Goal: Task Accomplishment & Management: Use online tool/utility

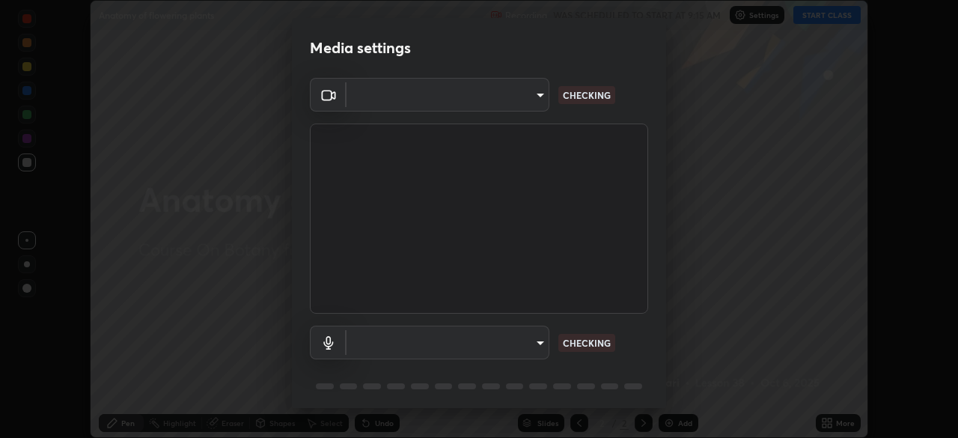
scroll to position [53, 0]
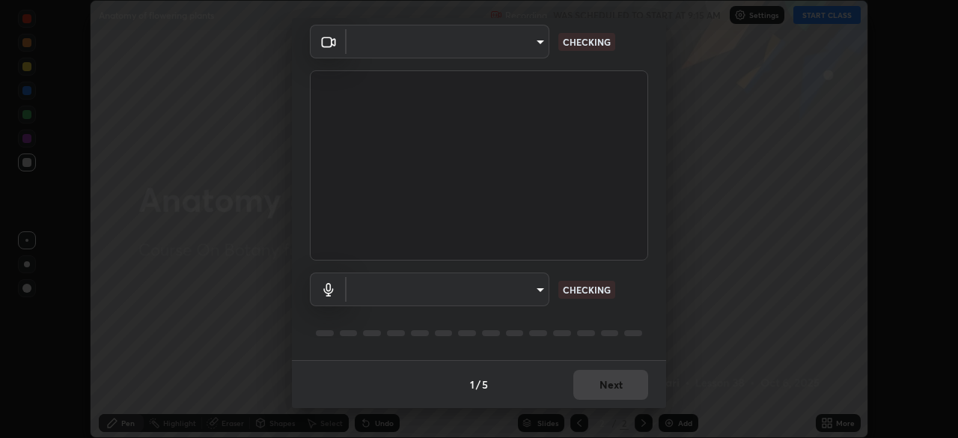
type input "094ffe3f61abc64f3ce73721aab664ef57d10a5fc7d187ad1ef3fa5fd4d2b427"
click at [514, 289] on body "Erase all Anatomy of flowering plants Recording WAS SCHEDULED TO START AT 9:15 …" at bounding box center [479, 219] width 958 height 438
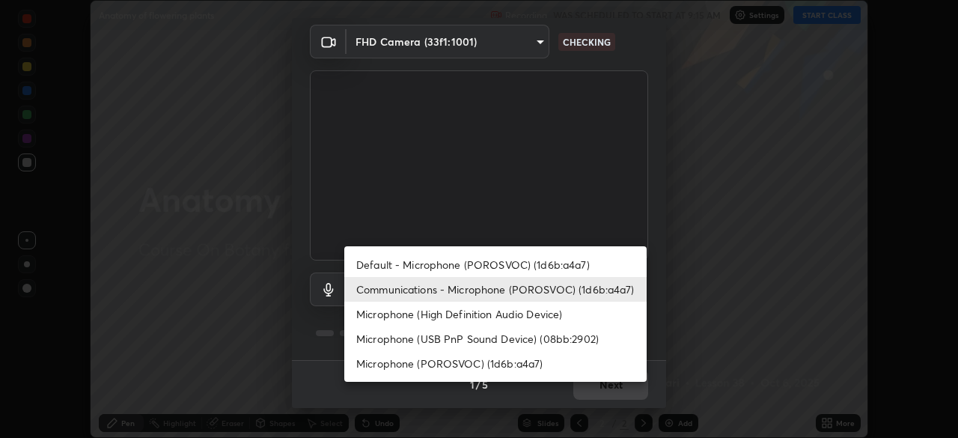
click at [439, 315] on li "Microphone (High Definition Audio Device)" at bounding box center [495, 314] width 302 height 25
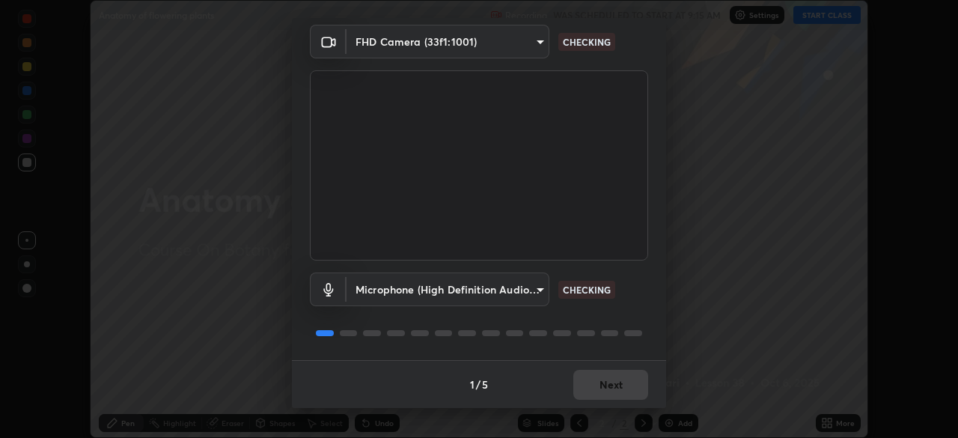
click at [532, 289] on body "Erase all Anatomy of flowering plants Recording WAS SCHEDULED TO START AT 9:15 …" at bounding box center [479, 219] width 958 height 438
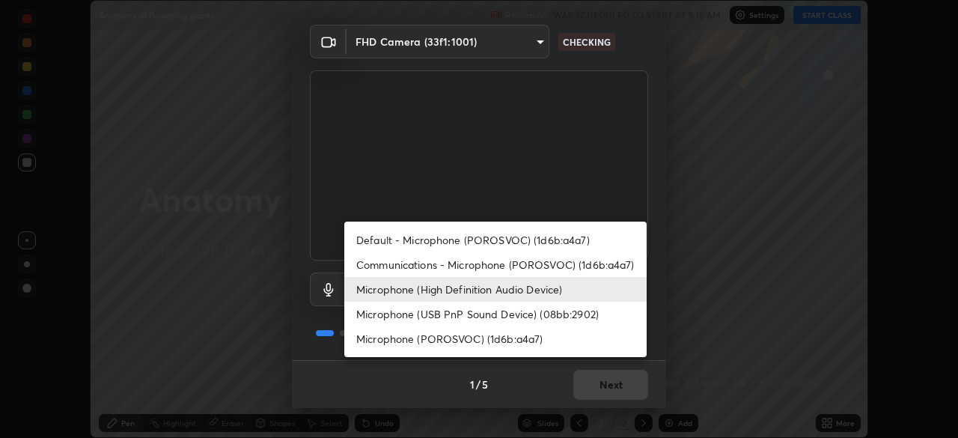
click at [467, 266] on li "Communications - Microphone (POROSVOC) (1d6b:a4a7)" at bounding box center [495, 264] width 302 height 25
type input "communications"
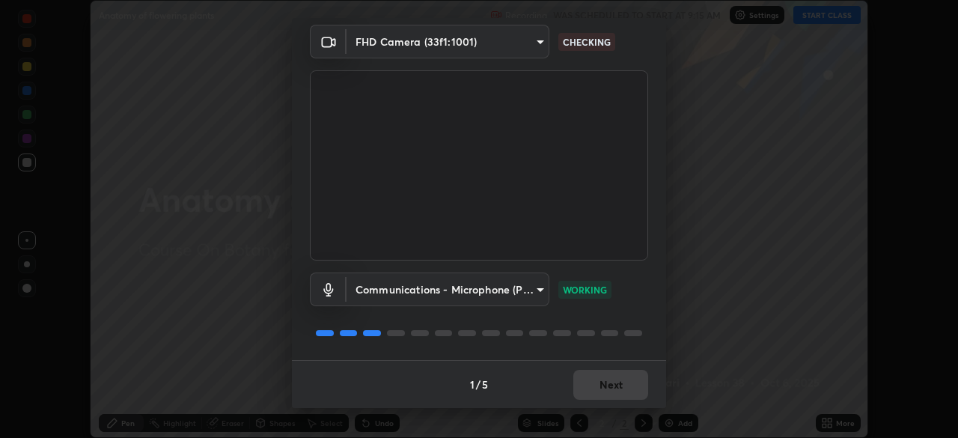
click at [569, 363] on div "1 / 5 Next" at bounding box center [479, 384] width 374 height 48
click at [585, 392] on button "Next" at bounding box center [611, 385] width 75 height 30
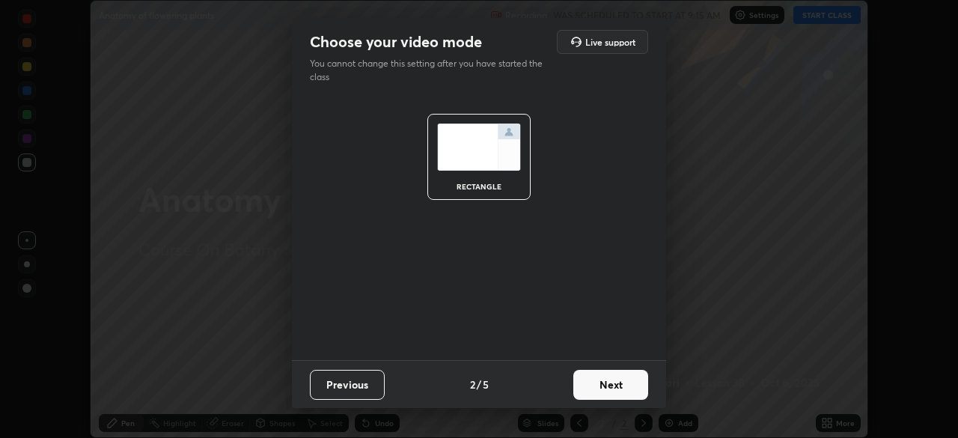
click at [595, 384] on button "Next" at bounding box center [611, 385] width 75 height 30
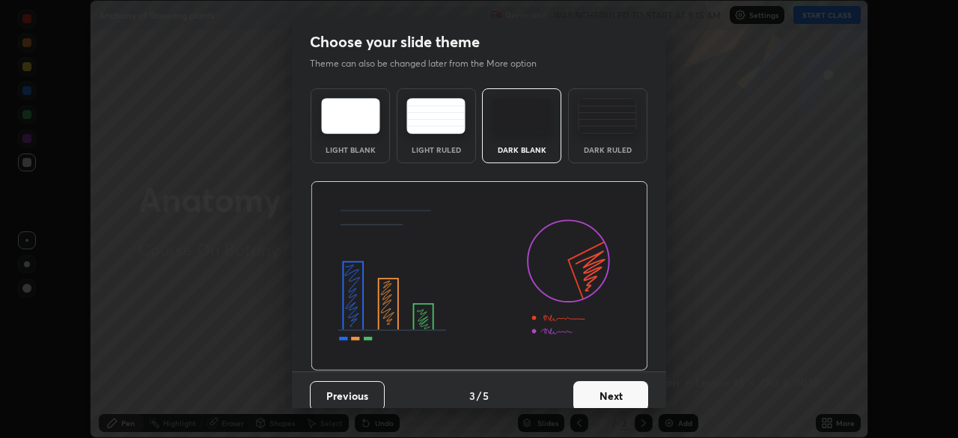
click at [621, 392] on button "Next" at bounding box center [611, 396] width 75 height 30
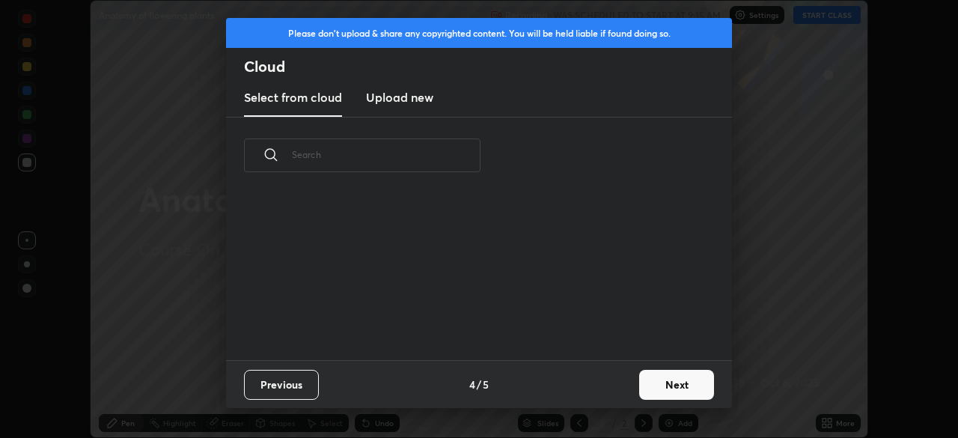
click at [669, 386] on button "Next" at bounding box center [676, 385] width 75 height 30
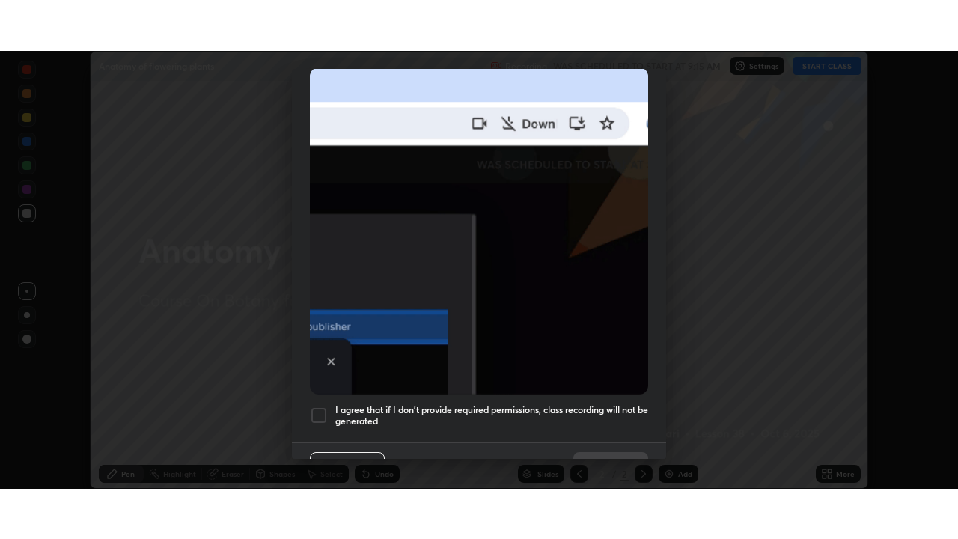
scroll to position [359, 0]
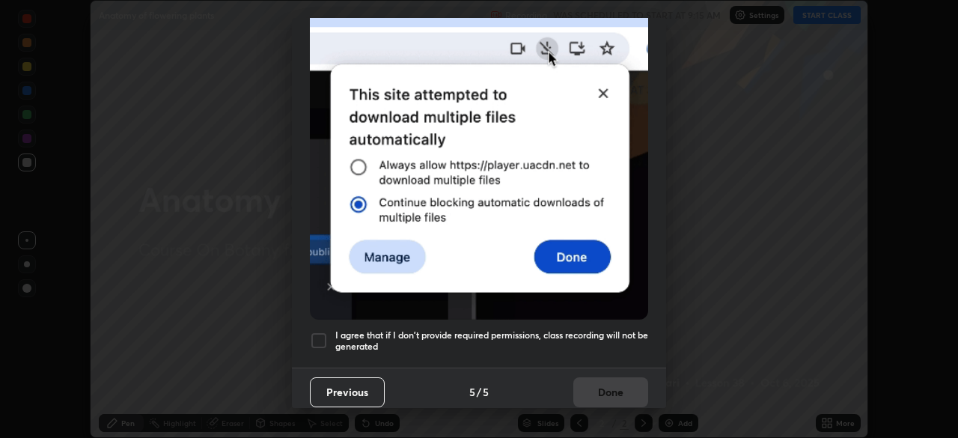
click at [318, 332] on div at bounding box center [319, 341] width 18 height 18
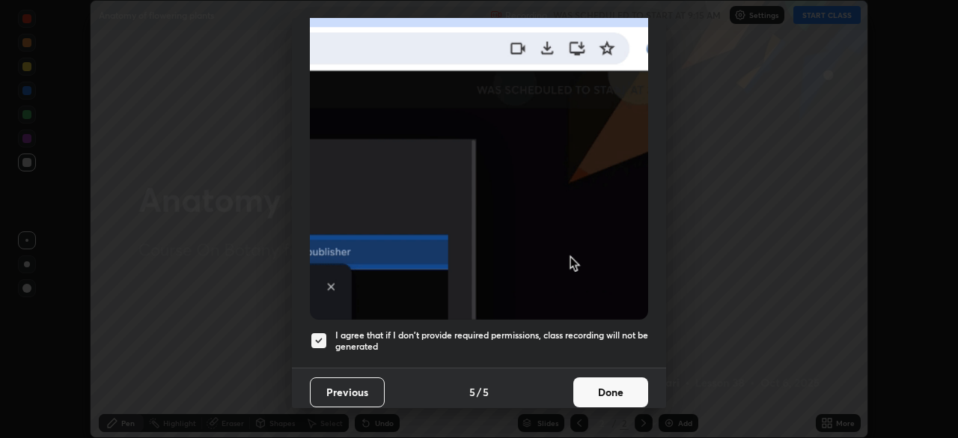
click at [588, 383] on button "Done" at bounding box center [611, 392] width 75 height 30
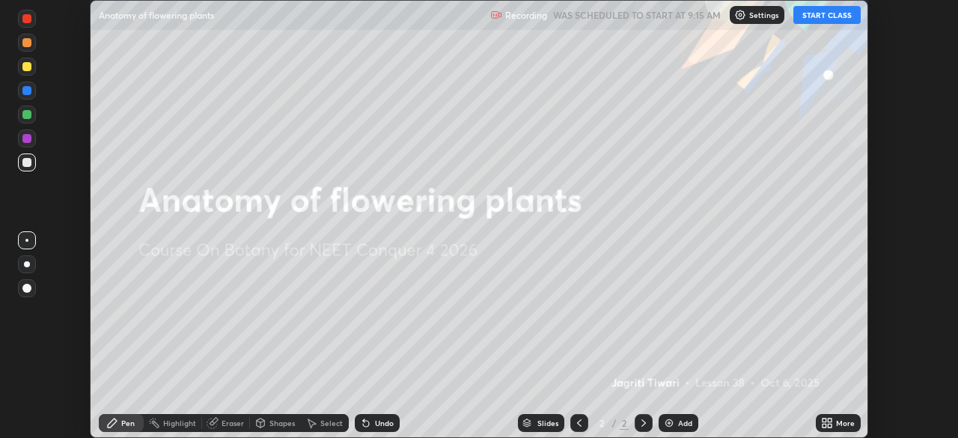
click at [815, 12] on button "START CLASS" at bounding box center [827, 15] width 67 height 18
click at [830, 430] on div "More" at bounding box center [838, 423] width 45 height 18
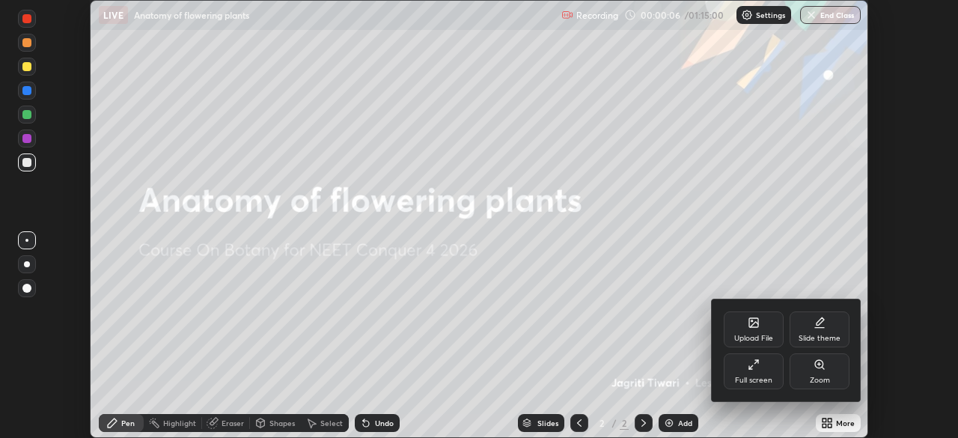
click at [764, 371] on div "Full screen" at bounding box center [754, 371] width 60 height 36
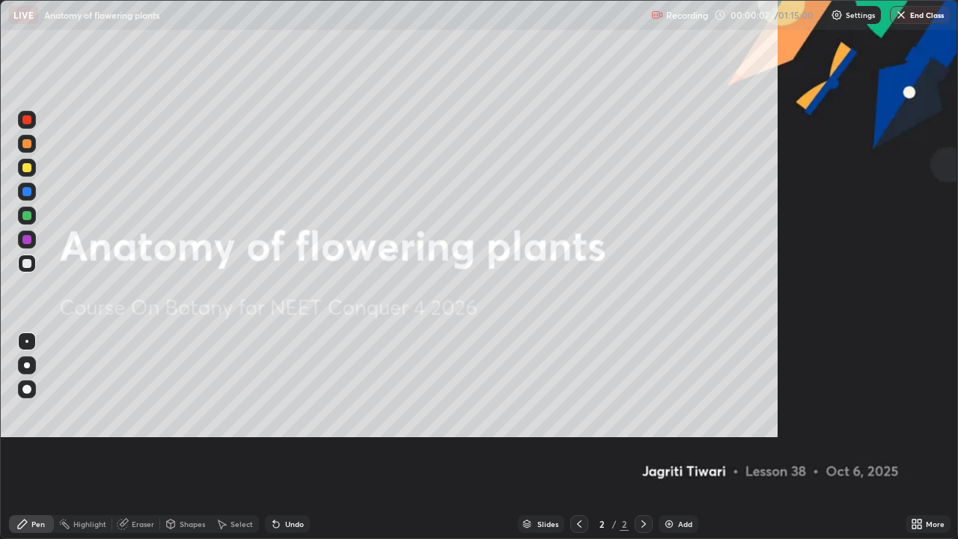
scroll to position [539, 958]
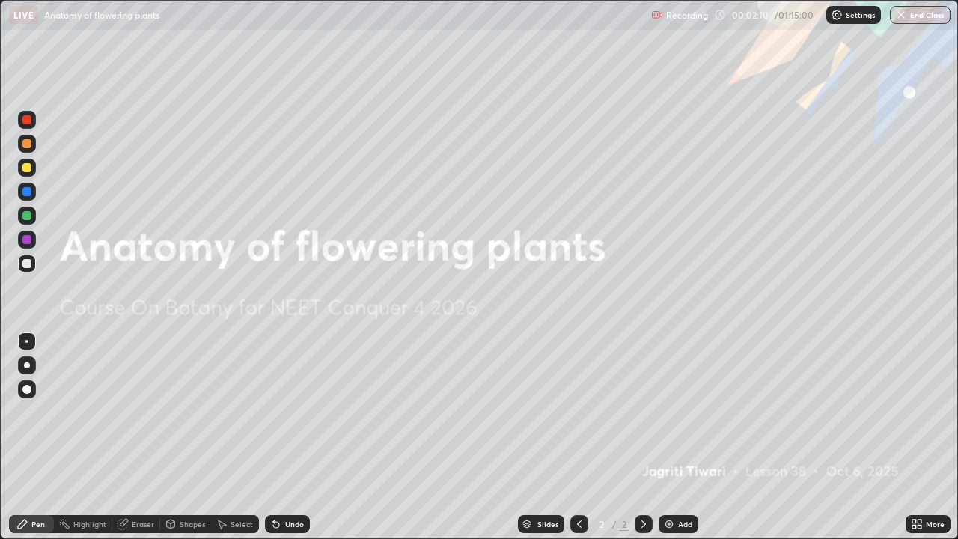
click at [678, 437] on div "Add" at bounding box center [685, 523] width 14 height 7
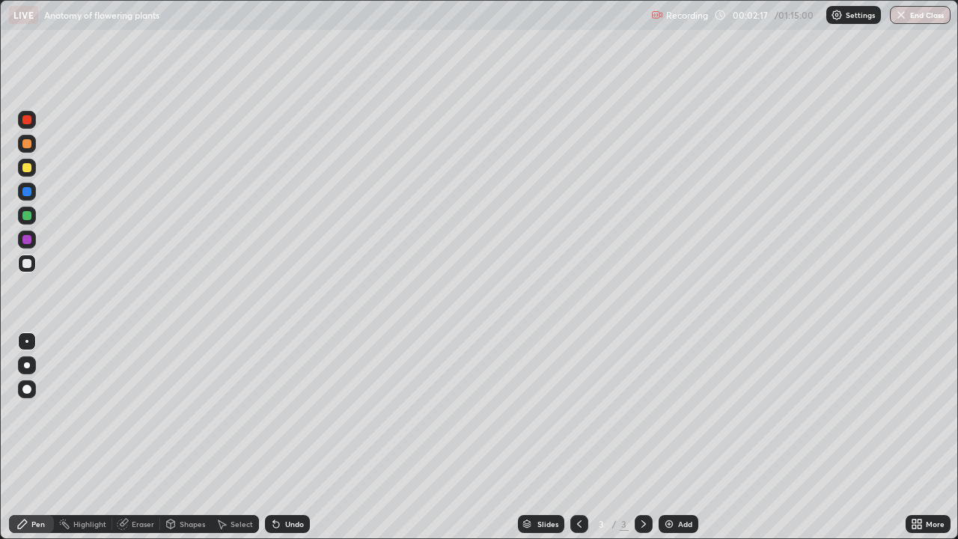
click at [30, 166] on div at bounding box center [26, 167] width 9 height 9
click at [31, 262] on div at bounding box center [26, 263] width 9 height 9
click at [195, 437] on div "Shapes" at bounding box center [192, 523] width 25 height 7
click at [282, 437] on div "Undo" at bounding box center [287, 524] width 45 height 18
click at [293, 437] on div "Undo" at bounding box center [294, 523] width 19 height 7
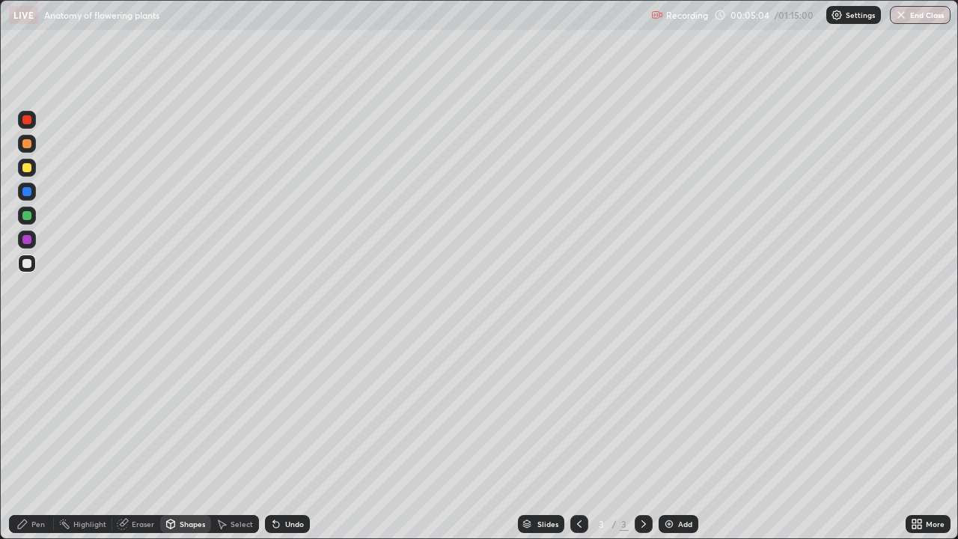
click at [33, 437] on div "Pen" at bounding box center [31, 524] width 45 height 18
click at [26, 173] on div at bounding box center [27, 168] width 18 height 18
click at [286, 437] on div "Undo" at bounding box center [294, 523] width 19 height 7
click at [26, 261] on div at bounding box center [26, 263] width 9 height 9
click at [127, 437] on div "Eraser" at bounding box center [136, 524] width 48 height 18
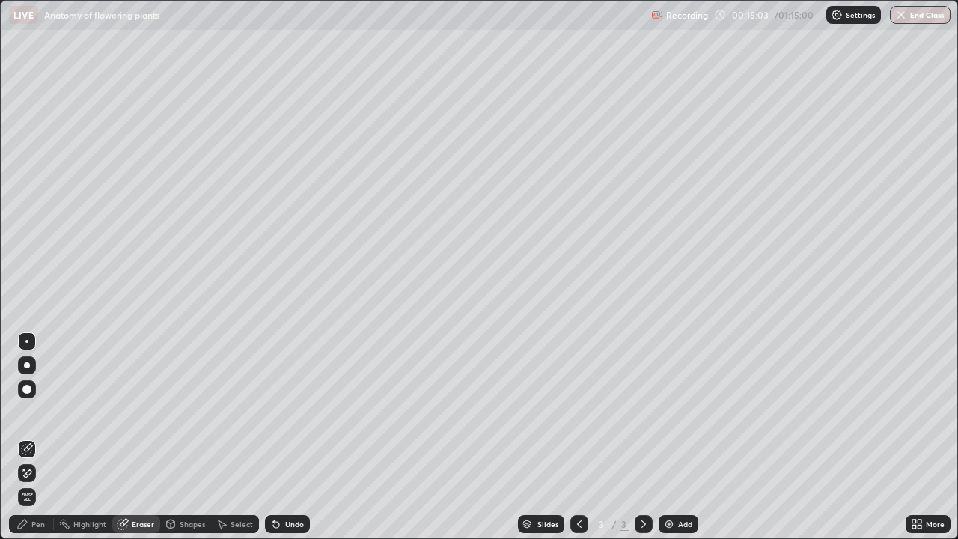
click at [27, 437] on icon at bounding box center [22, 524] width 9 height 9
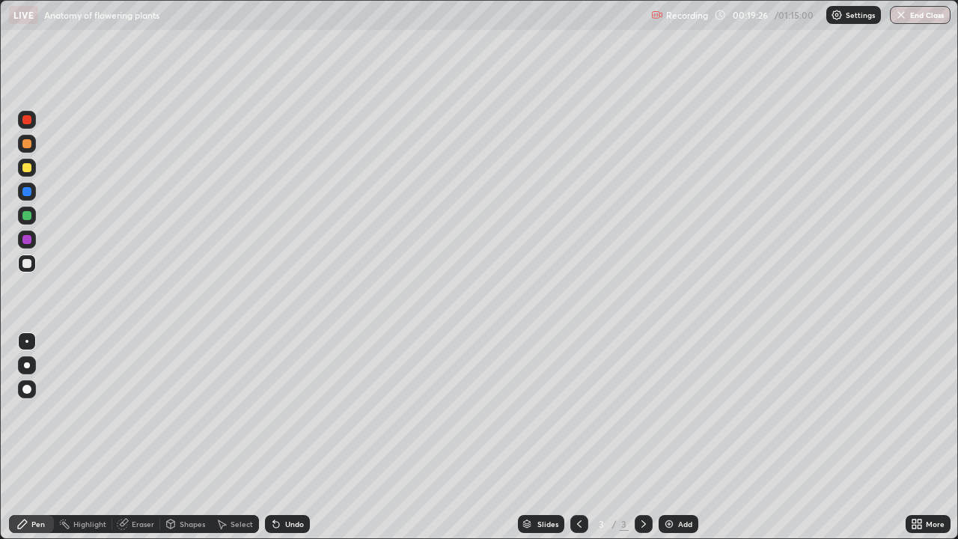
click at [672, 437] on img at bounding box center [669, 524] width 12 height 12
click at [578, 437] on icon at bounding box center [580, 524] width 12 height 12
click at [642, 437] on icon at bounding box center [644, 524] width 12 height 12
click at [282, 437] on div "Undo" at bounding box center [287, 524] width 45 height 18
click at [25, 165] on div at bounding box center [26, 167] width 9 height 9
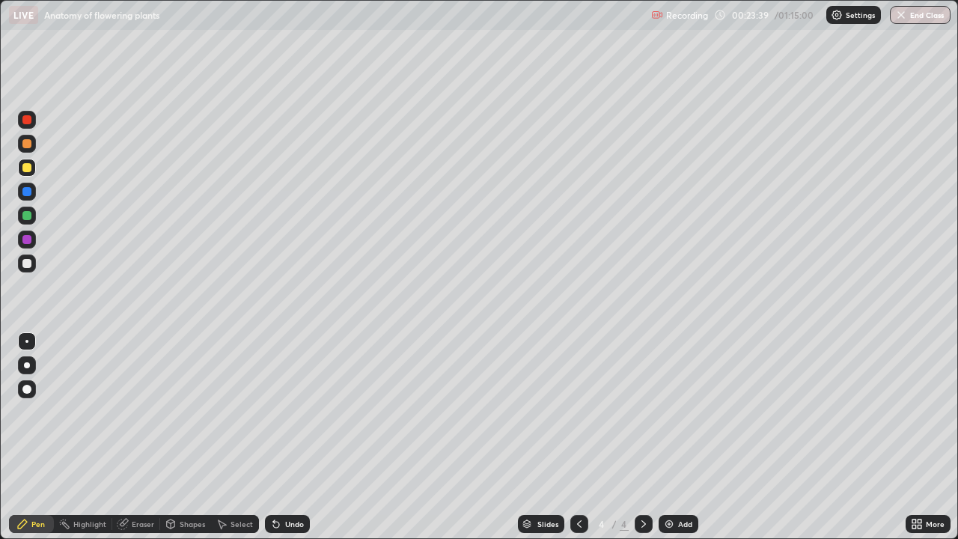
click at [22, 245] on div at bounding box center [27, 240] width 18 height 18
click at [25, 217] on div at bounding box center [26, 215] width 9 height 9
click at [28, 242] on div at bounding box center [26, 239] width 9 height 9
click at [669, 437] on div "Add" at bounding box center [679, 524] width 40 height 18
click at [192, 437] on div "Shapes" at bounding box center [192, 523] width 25 height 7
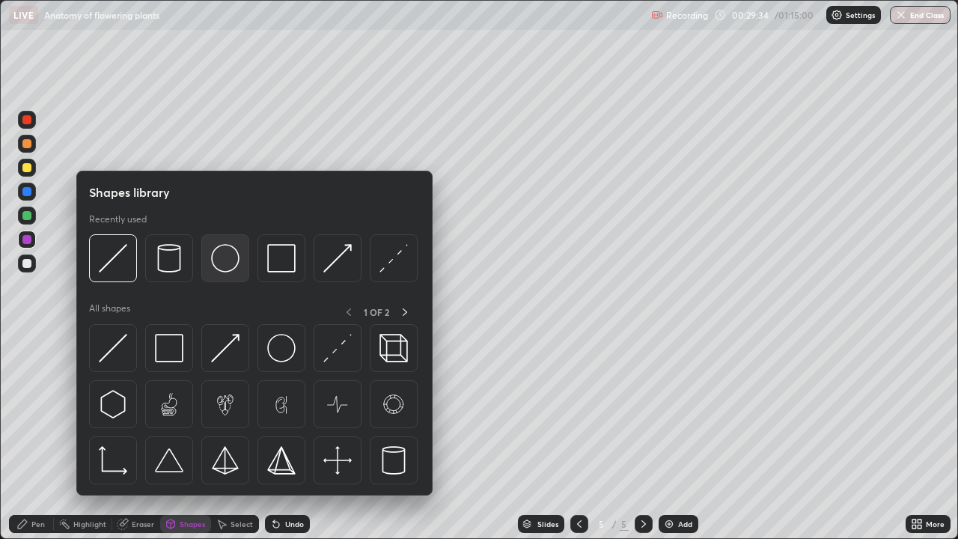
click at [225, 257] on img at bounding box center [225, 258] width 28 height 28
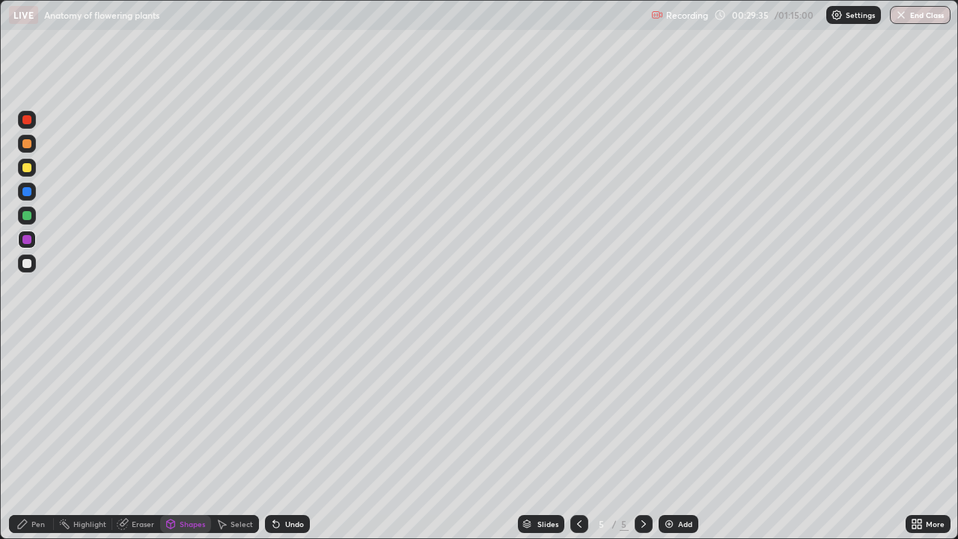
click at [28, 264] on div at bounding box center [26, 263] width 9 height 9
click at [231, 437] on div "Select" at bounding box center [242, 523] width 22 height 7
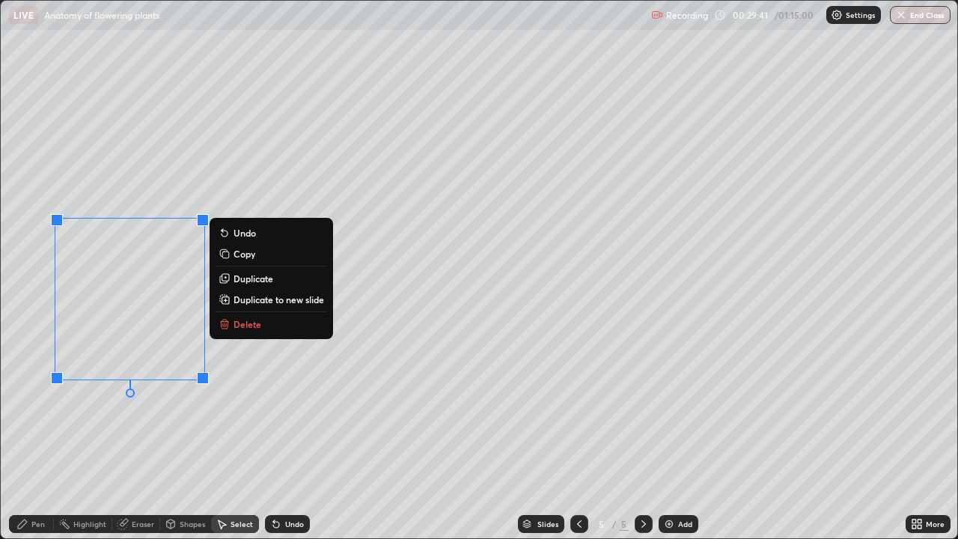
click at [239, 282] on p "Duplicate" at bounding box center [254, 279] width 40 height 12
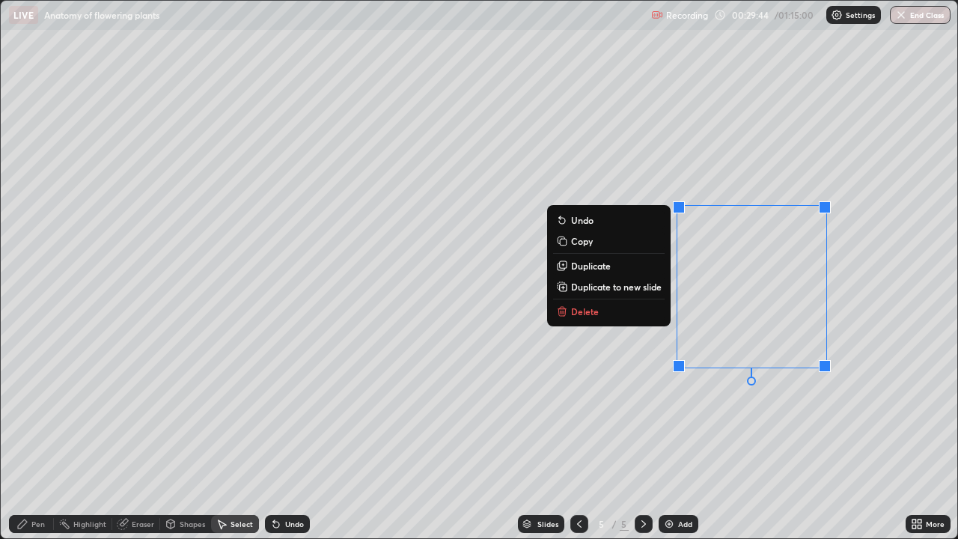
click at [603, 369] on div "0 ° Undo Copy Duplicate Duplicate to new slide Delete" at bounding box center [479, 270] width 957 height 538
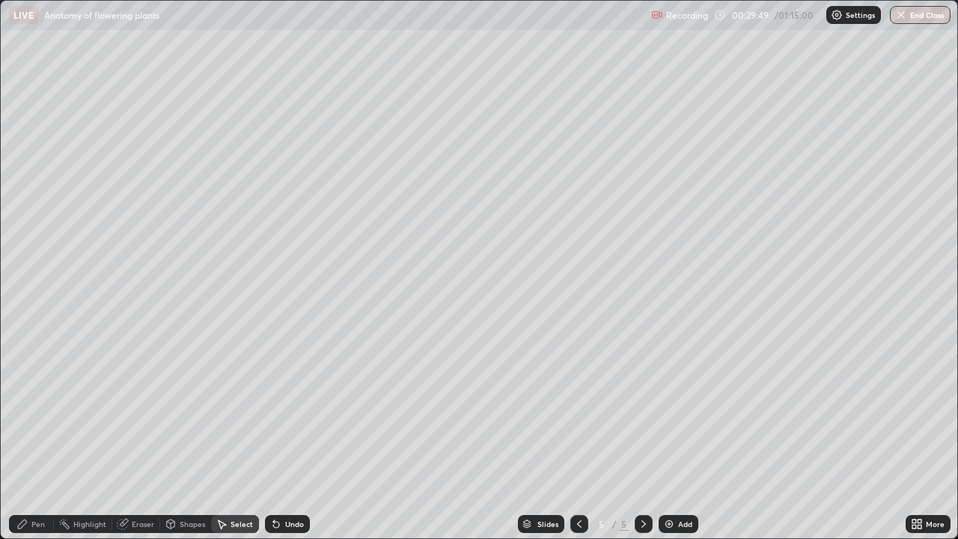
click at [40, 437] on div "Pen" at bounding box center [37, 523] width 13 height 7
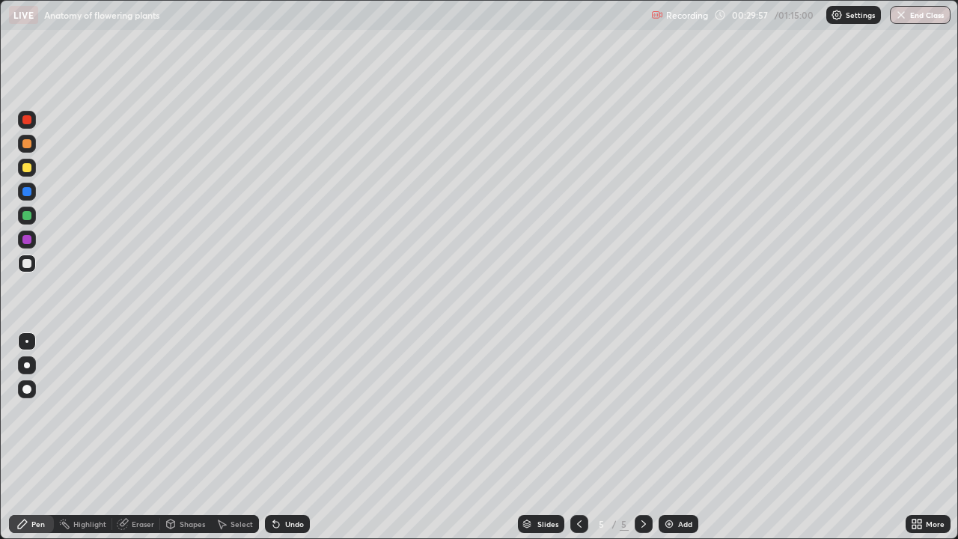
click at [28, 215] on div at bounding box center [26, 215] width 9 height 9
click at [25, 265] on div at bounding box center [26, 263] width 9 height 9
click at [27, 164] on div at bounding box center [26, 167] width 9 height 9
click at [23, 216] on div at bounding box center [26, 215] width 9 height 9
click at [28, 261] on div at bounding box center [26, 263] width 9 height 9
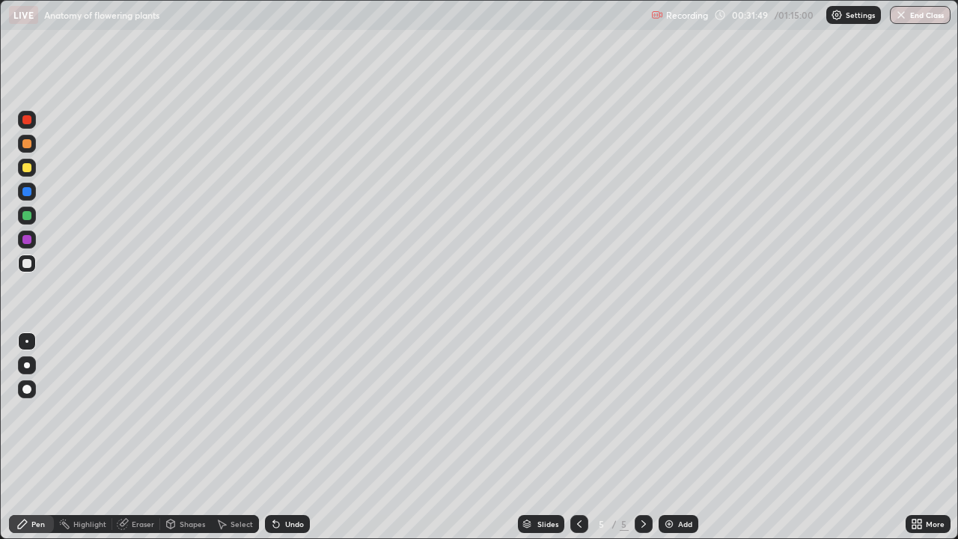
click at [33, 165] on div at bounding box center [27, 168] width 18 height 18
click at [30, 142] on div at bounding box center [26, 143] width 9 height 9
click at [28, 261] on div at bounding box center [26, 263] width 9 height 9
click at [673, 437] on img at bounding box center [669, 524] width 12 height 12
click at [288, 437] on div "Undo" at bounding box center [294, 523] width 19 height 7
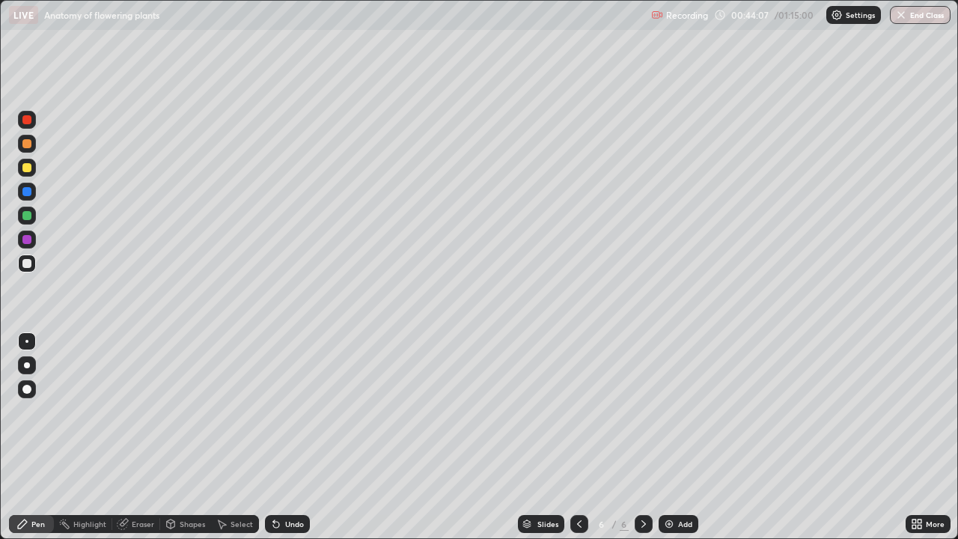
click at [27, 171] on div at bounding box center [26, 167] width 9 height 9
click at [177, 437] on div "Shapes" at bounding box center [185, 524] width 51 height 18
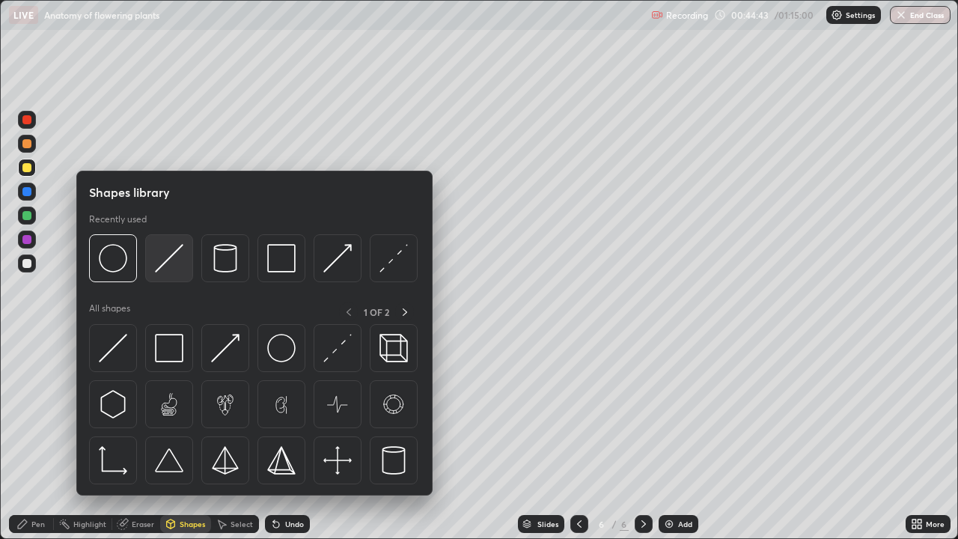
click at [172, 262] on img at bounding box center [169, 258] width 28 height 28
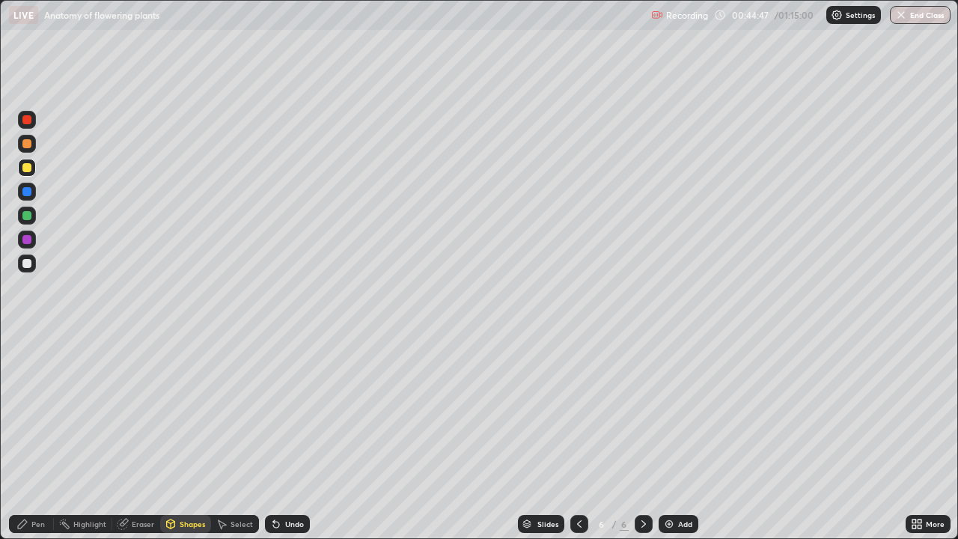
click at [177, 437] on div "Shapes" at bounding box center [185, 524] width 51 height 18
click at [279, 437] on icon at bounding box center [276, 524] width 12 height 12
click at [260, 437] on div "Undo" at bounding box center [284, 524] width 51 height 30
click at [255, 437] on div "Select" at bounding box center [235, 524] width 48 height 30
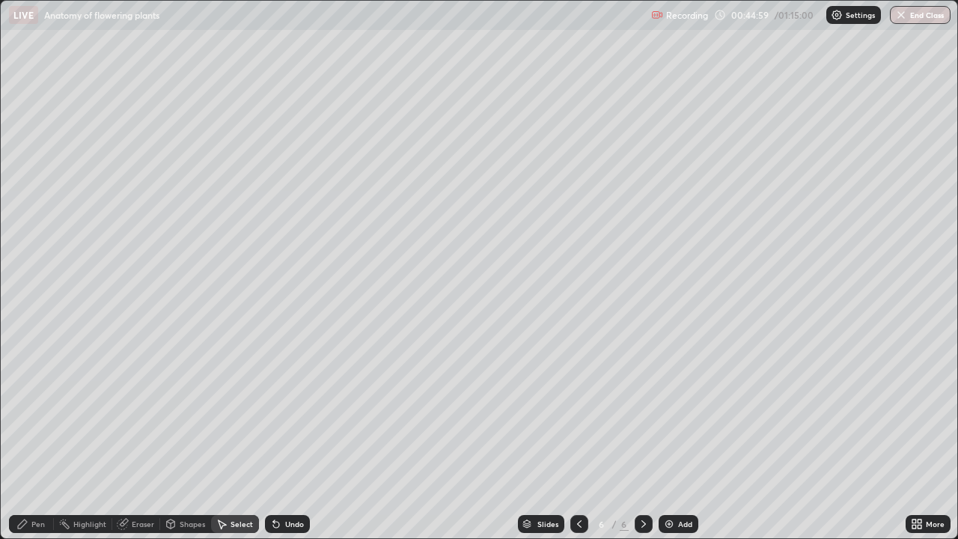
click at [177, 437] on div "Shapes" at bounding box center [185, 524] width 51 height 18
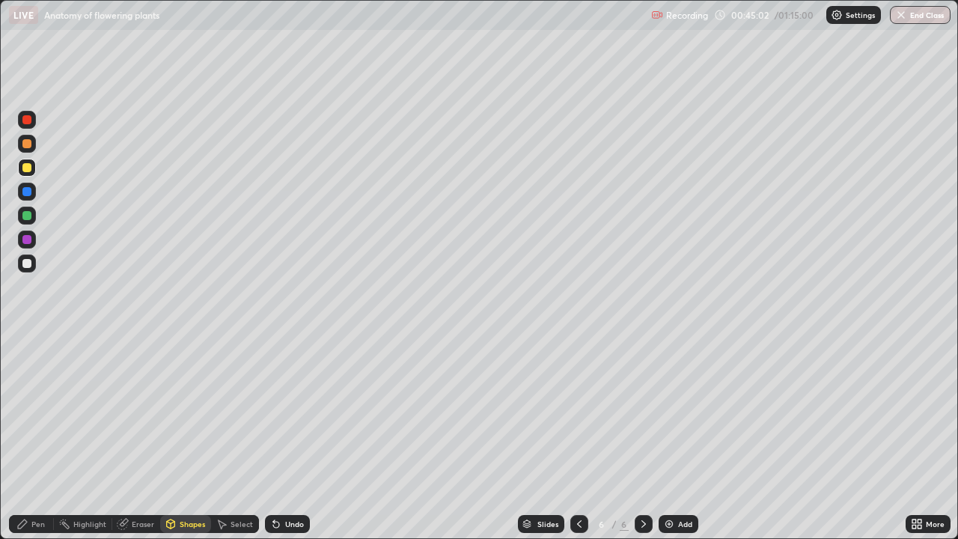
click at [330, 437] on div "Slides 6 / 6 Add" at bounding box center [608, 524] width 596 height 30
click at [292, 437] on div "Undo" at bounding box center [294, 523] width 19 height 7
click at [326, 437] on div "Slides 6 / 6 Add" at bounding box center [608, 524] width 596 height 30
click at [28, 259] on div at bounding box center [26, 263] width 9 height 9
click at [285, 437] on div "Undo" at bounding box center [294, 523] width 19 height 7
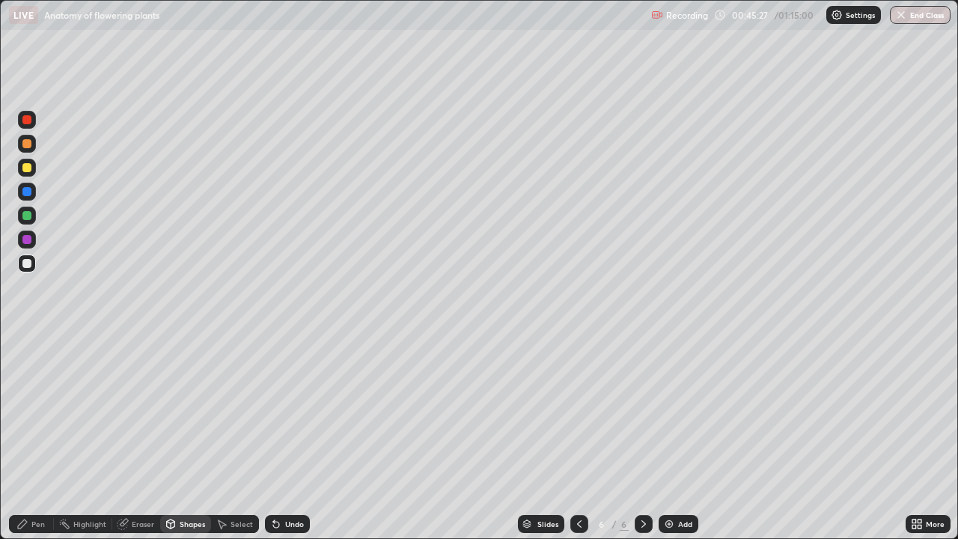
click at [14, 437] on div "Pen" at bounding box center [31, 524] width 45 height 18
click at [678, 437] on div "Add" at bounding box center [685, 523] width 14 height 7
click at [28, 166] on div at bounding box center [26, 167] width 9 height 9
click at [29, 263] on div at bounding box center [26, 263] width 9 height 9
click at [296, 437] on div "Undo" at bounding box center [287, 524] width 45 height 18
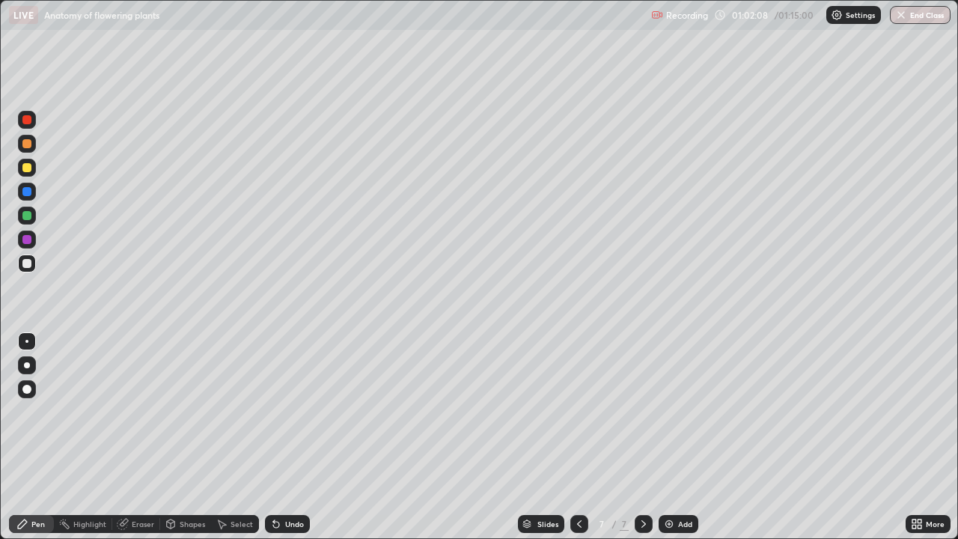
click at [28, 169] on div at bounding box center [26, 167] width 9 height 9
click at [27, 215] on div at bounding box center [26, 215] width 9 height 9
click at [669, 437] on div "Add" at bounding box center [679, 524] width 40 height 18
click at [31, 267] on div at bounding box center [27, 264] width 18 height 18
click at [29, 240] on div at bounding box center [26, 239] width 9 height 9
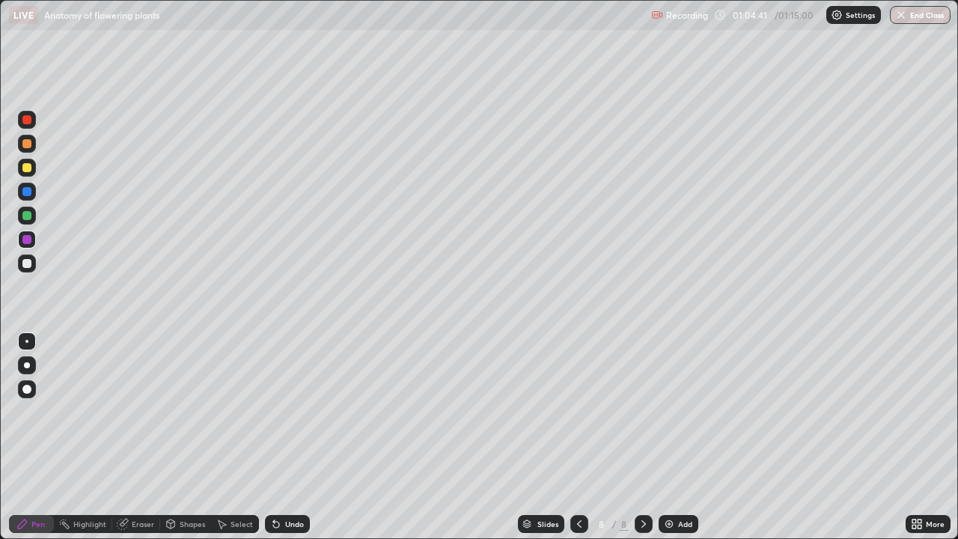
click at [293, 437] on div "Undo" at bounding box center [287, 524] width 45 height 18
click at [287, 437] on div "Undo" at bounding box center [294, 523] width 19 height 7
click at [279, 437] on div "Undo" at bounding box center [287, 524] width 45 height 18
click at [272, 437] on div "Undo" at bounding box center [287, 524] width 45 height 18
click at [681, 437] on div "Add" at bounding box center [679, 524] width 40 height 18
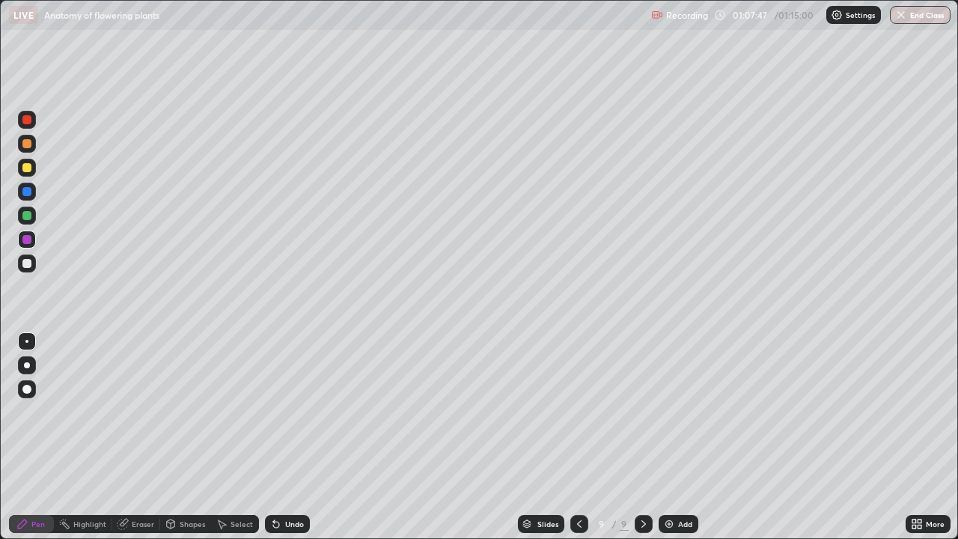
click at [35, 268] on div at bounding box center [27, 264] width 18 height 24
click at [27, 168] on div at bounding box center [26, 167] width 9 height 9
click at [927, 21] on button "End Class" at bounding box center [921, 15] width 59 height 18
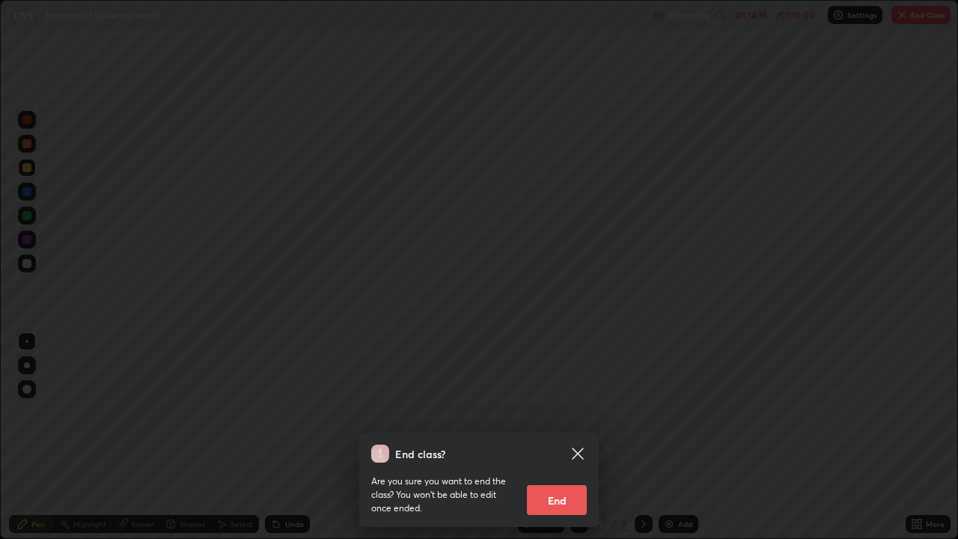
click at [568, 437] on button "End" at bounding box center [557, 500] width 60 height 30
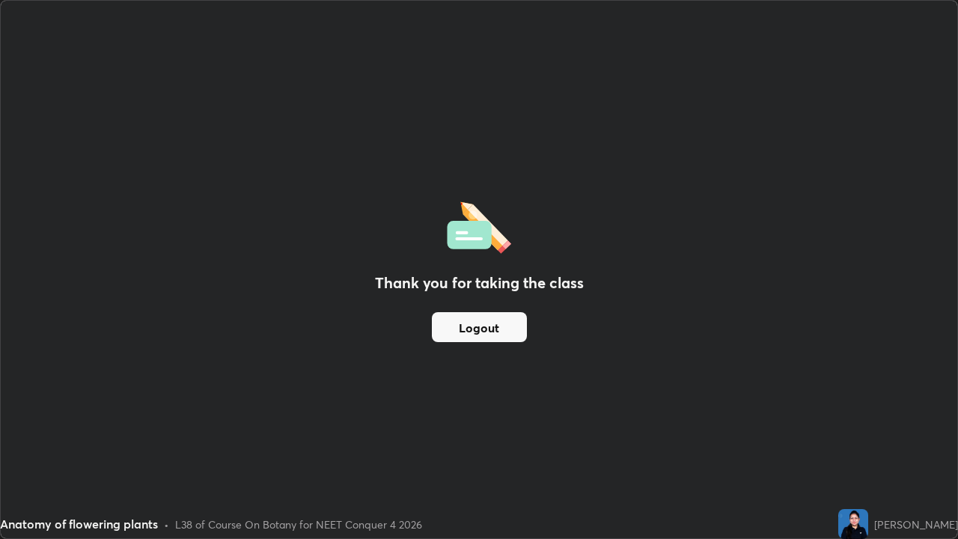
click at [490, 332] on button "Logout" at bounding box center [479, 327] width 95 height 30
